Goal: Task Accomplishment & Management: Manage account settings

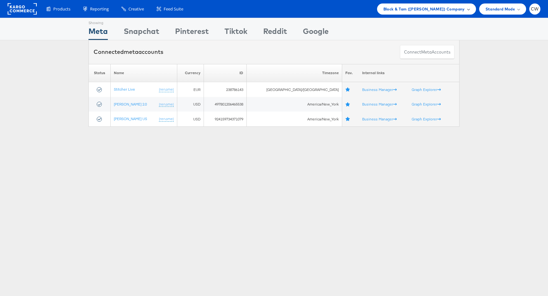
click at [436, 8] on span "Block & Tam ([PERSON_NAME]) Company" at bounding box center [423, 9] width 81 height 7
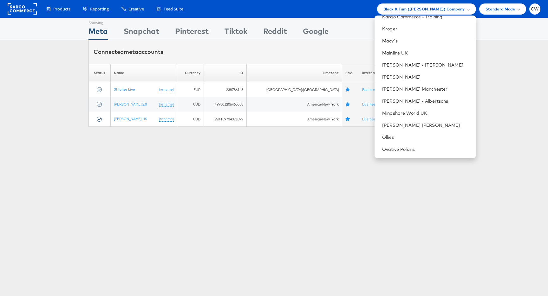
scroll to position [631, 0]
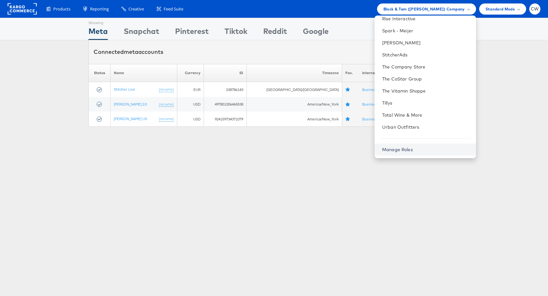
click at [413, 147] on link "Manage Roles" at bounding box center [397, 150] width 31 height 6
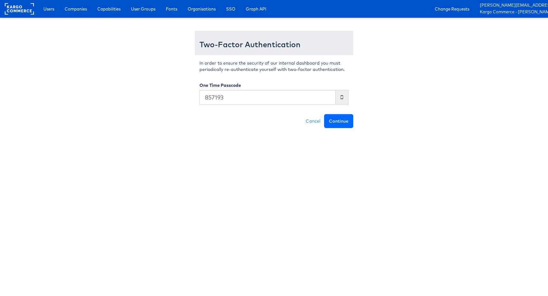
type input "857193"
click at [342, 123] on button "Continue" at bounding box center [338, 121] width 29 height 14
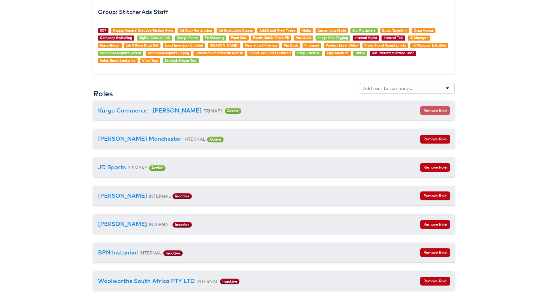
scroll to position [687, 0]
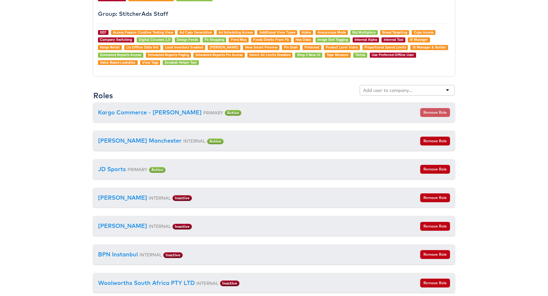
click at [375, 93] on input "text" at bounding box center [388, 90] width 50 height 6
type input "d"
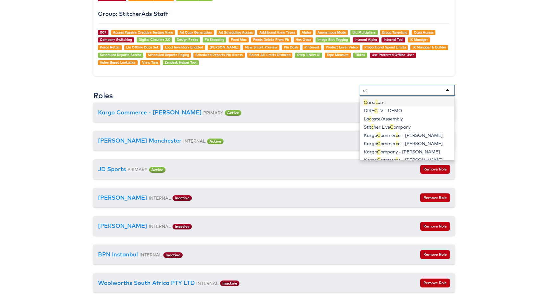
type input "car"
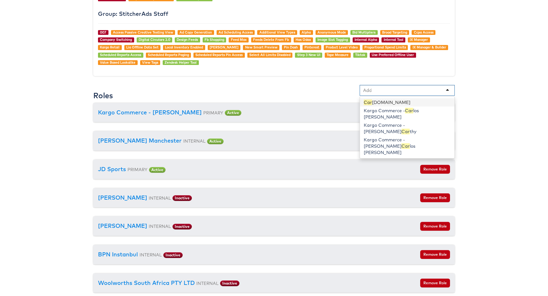
scroll to position [2915, 0]
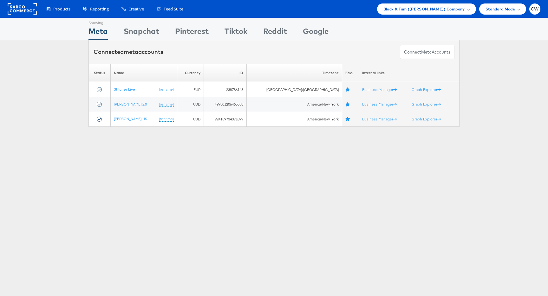
click at [433, 6] on span "Block & Tam ([PERSON_NAME]) Company" at bounding box center [423, 9] width 81 height 7
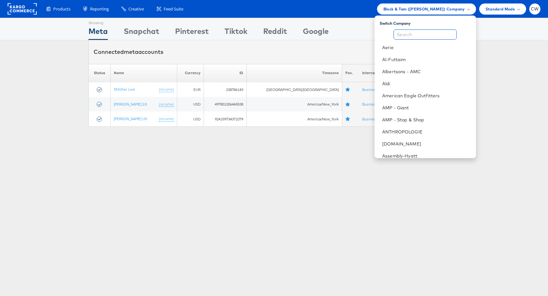
click at [413, 36] on input "text" at bounding box center [424, 34] width 63 height 10
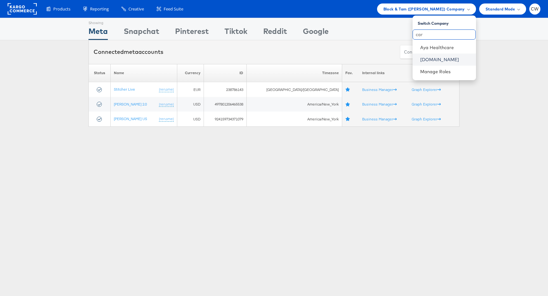
type input "car"
click at [437, 60] on link "Cars.com" at bounding box center [445, 59] width 51 height 6
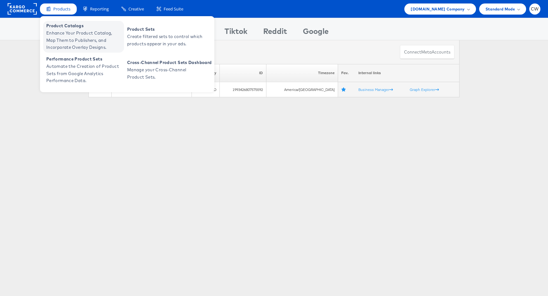
click at [79, 34] on span "Enhance Your Product Catalog, Map Them to Publishers, and Incorporate Overlay D…" at bounding box center [84, 40] width 76 height 22
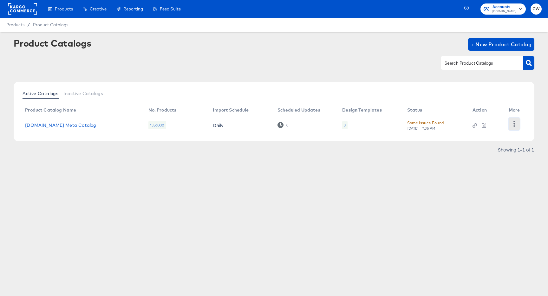
click at [514, 125] on icon "button" at bounding box center [514, 124] width 6 height 6
click at [76, 123] on link "[DOMAIN_NAME] Meta Catalog" at bounding box center [60, 125] width 71 height 5
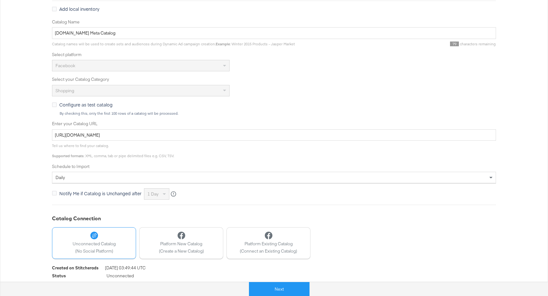
scroll to position [129, 0]
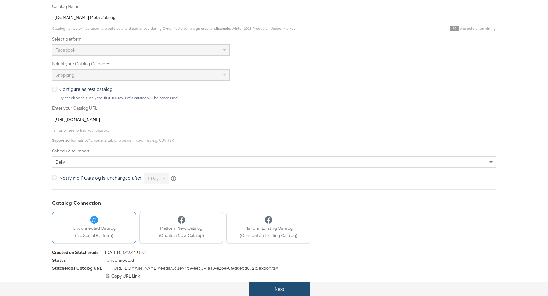
click at [270, 289] on button "Next" at bounding box center [279, 289] width 61 height 14
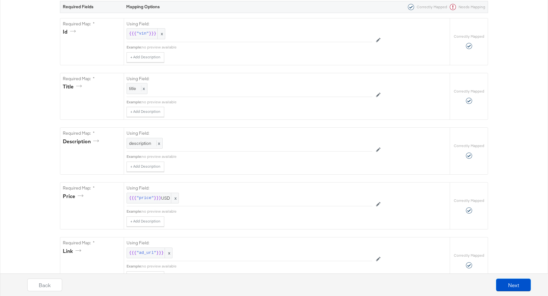
scroll to position [0, 0]
